Goal: Use online tool/utility: Utilize a website feature to perform a specific function

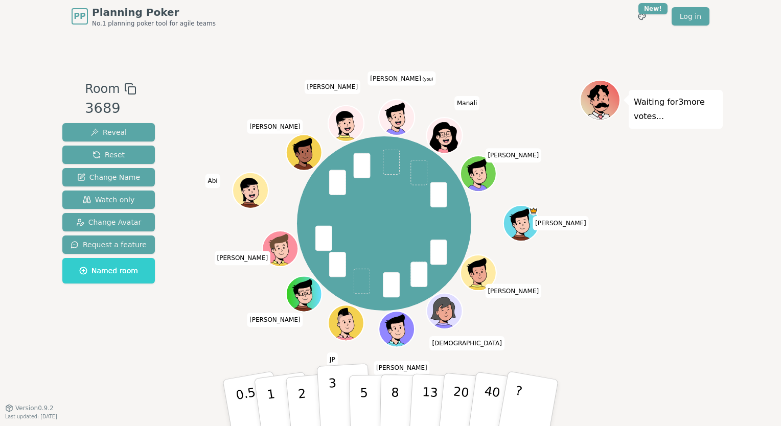
click at [327, 400] on button "3" at bounding box center [345, 404] width 56 height 80
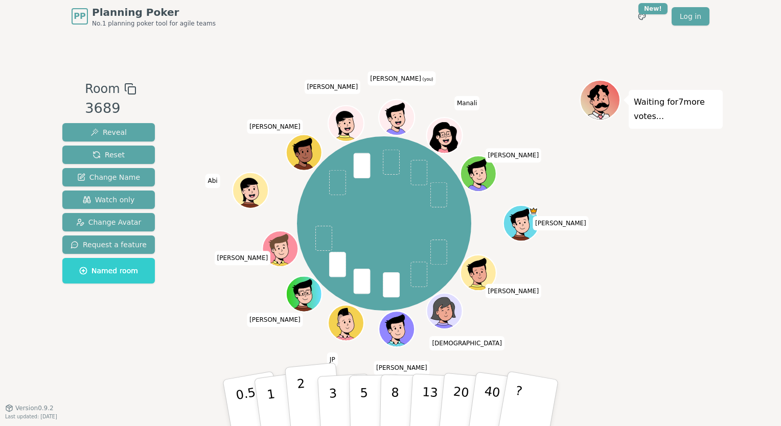
click at [306, 405] on button "2" at bounding box center [314, 403] width 58 height 81
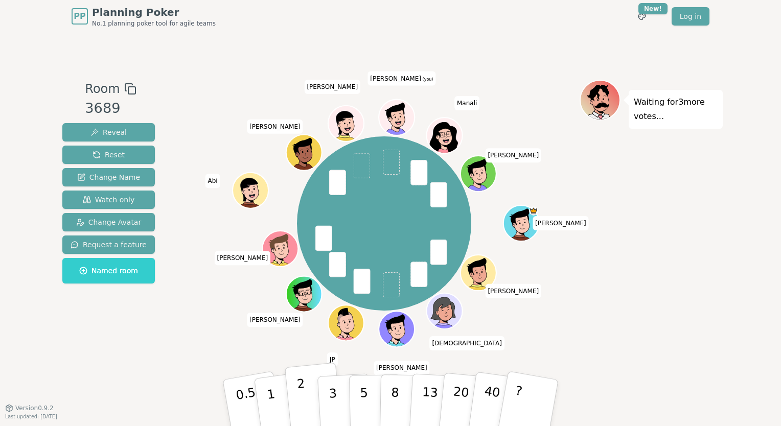
click at [311, 398] on button "2" at bounding box center [314, 403] width 58 height 81
click at [175, 366] on div "Room 3689 Reveal Reset Change Name Watch only Change Avatar Request a feature N…" at bounding box center [390, 220] width 665 height 375
click at [326, 400] on button "3" at bounding box center [345, 404] width 56 height 80
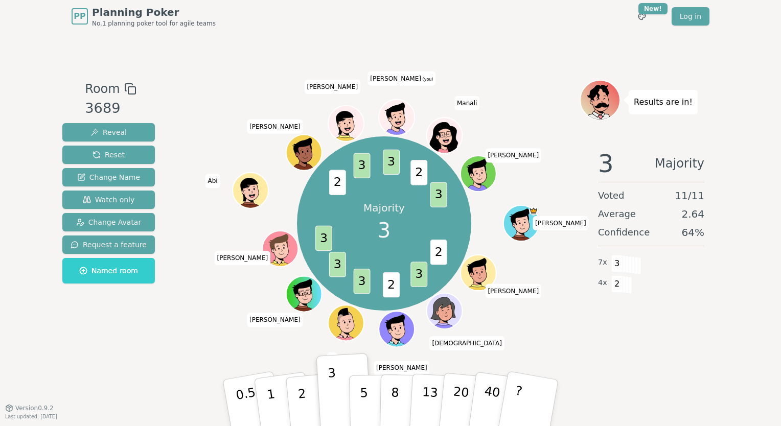
click at [166, 369] on div "Room 3689 Reveal Reset Change Name Watch only Change Avatar Request a feature N…" at bounding box center [390, 220] width 665 height 375
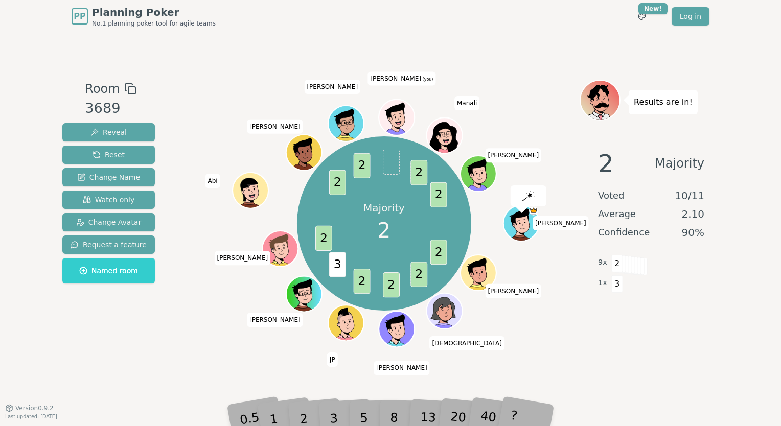
click at [298, 425] on div "PP Planning Poker No.1 planning poker tool for agile teams Toggle theme New! Lo…" at bounding box center [390, 213] width 781 height 426
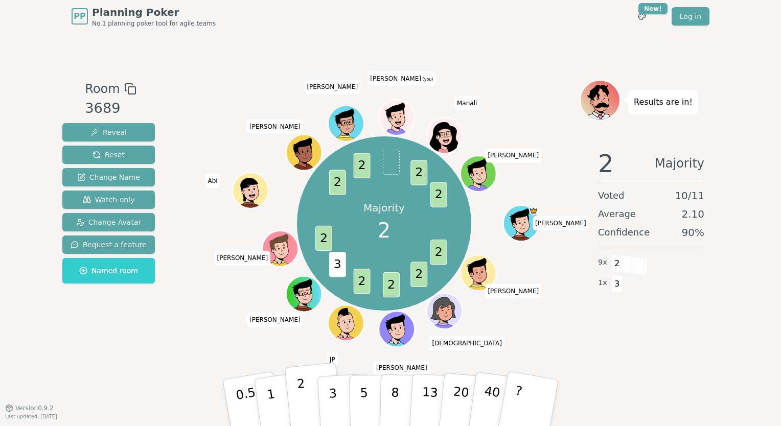
click at [308, 419] on button "2" at bounding box center [314, 403] width 58 height 81
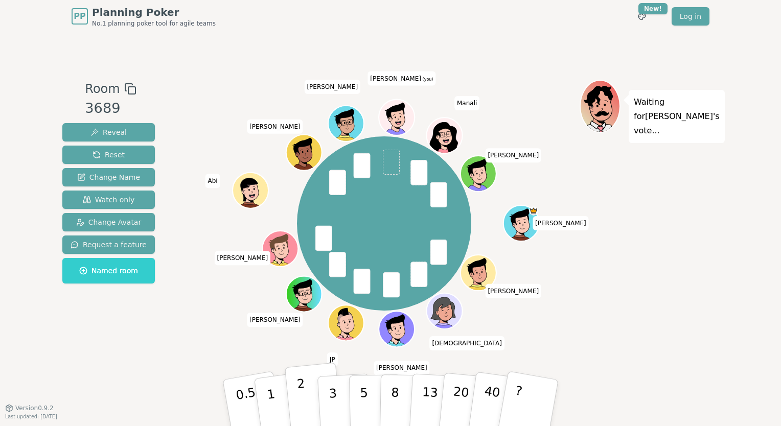
click at [305, 399] on button "2" at bounding box center [314, 403] width 58 height 81
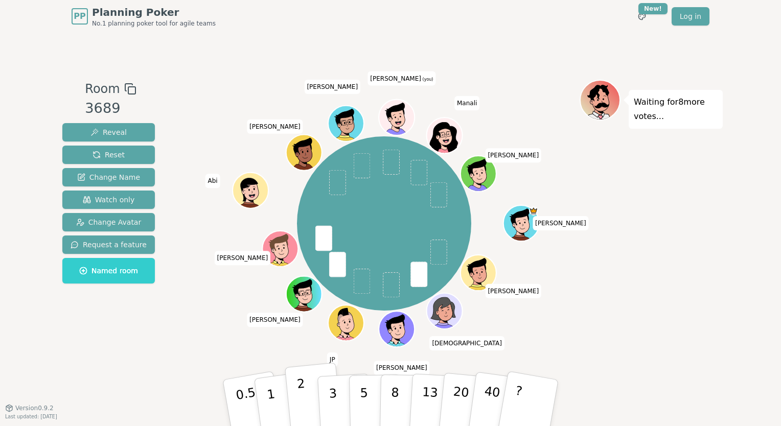
click at [303, 408] on p "2" at bounding box center [303, 405] width 13 height 56
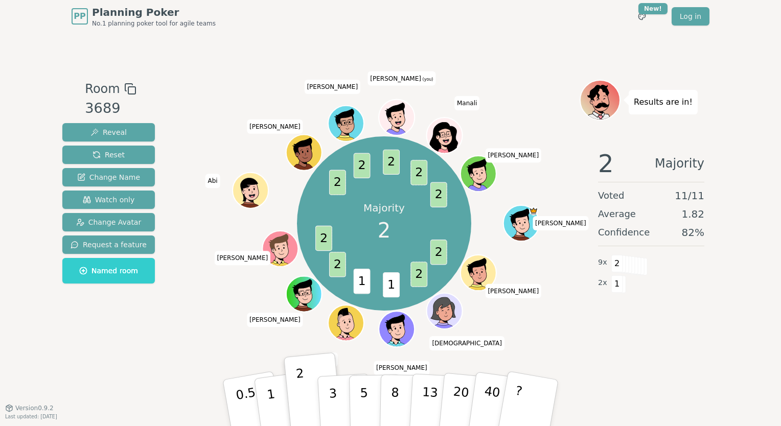
click at [743, 73] on div "PP Planning Poker No.1 planning poker tool for agile teams Toggle theme New! Lo…" at bounding box center [390, 213] width 781 height 426
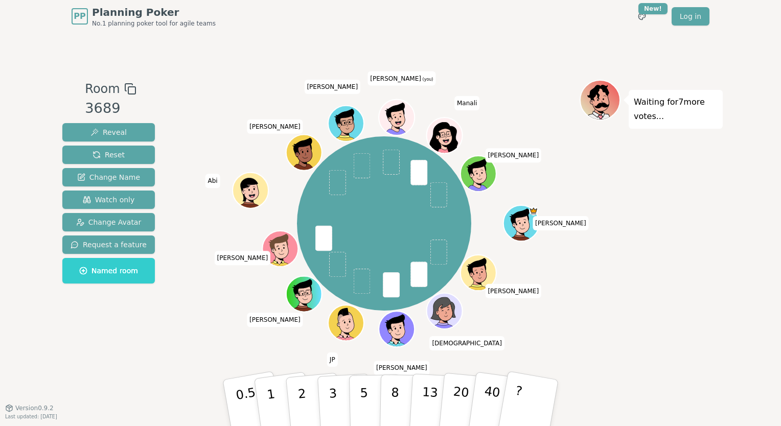
click at [79, 364] on div "Room 3689 Reveal Reset Change Name Watch only Change Avatar Request a feature N…" at bounding box center [390, 220] width 665 height 375
click at [325, 400] on button "3" at bounding box center [345, 404] width 56 height 80
click at [300, 400] on p "2" at bounding box center [303, 405] width 13 height 56
